Goal: Transaction & Acquisition: Purchase product/service

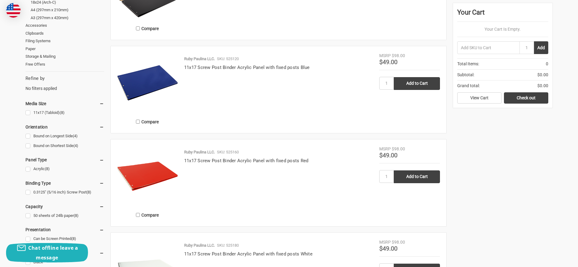
scroll to position [334, 0]
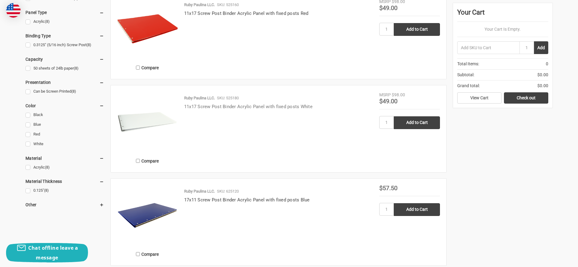
click at [215, 106] on link "11x17 Screw Post Binder Acrylic Panel with fixed posts White" at bounding box center [248, 106] width 128 height 5
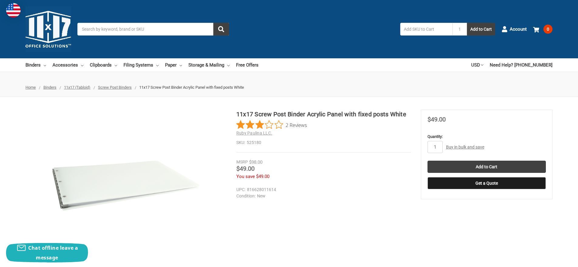
drag, startPoint x: 236, startPoint y: 114, endPoint x: 240, endPoint y: 107, distance: 9.0
click at [240, 107] on div "11x17 Screw Post Binder Acrylic Panel with fixed posts White 2 Reviews Ruby Pau…" at bounding box center [289, 185] width 578 height 177
click at [240, 106] on div "11x17 Screw Post Binder Acrylic Panel with fixed posts White 2 Reviews Ruby Pau…" at bounding box center [289, 185] width 578 height 177
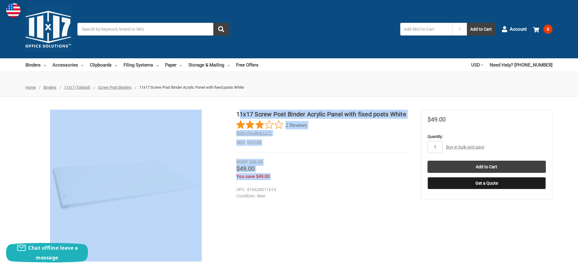
click at [365, 107] on div "11x17 Screw Post Binder Acrylic Panel with fixed posts White 2 Reviews Ruby Pau…" at bounding box center [289, 185] width 578 height 177
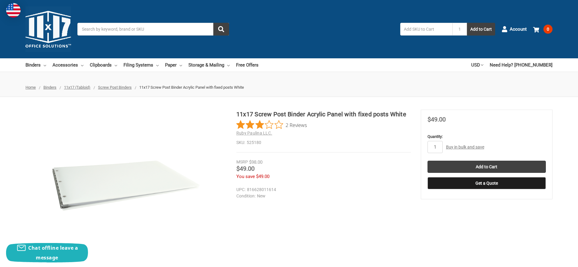
drag, startPoint x: 406, startPoint y: 114, endPoint x: 389, endPoint y: 114, distance: 16.4
click at [389, 114] on h1 "11x17 Screw Post Binder Acrylic Panel with fixed posts White" at bounding box center [324, 114] width 175 height 9
click at [386, 113] on h1 "11x17 Screw Post Binder Acrylic Panel with fixed posts White" at bounding box center [324, 114] width 175 height 9
drag, startPoint x: 388, startPoint y: 113, endPoint x: 237, endPoint y: 106, distance: 151.7
click at [237, 106] on div "11x17 Screw Post Binder Acrylic Panel with fixed posts White 2 Reviews Ruby Pau…" at bounding box center [289, 185] width 578 height 177
